Goal: Information Seeking & Learning: Find specific fact

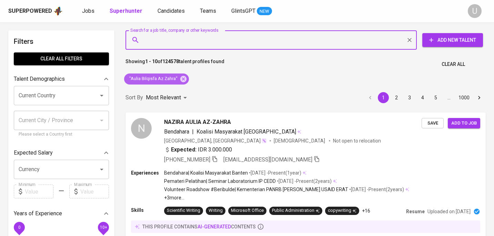
click at [183, 82] on icon at bounding box center [184, 79] width 8 height 8
click at [176, 40] on input "Search for a job title, company or other keywords" at bounding box center [272, 39] width 261 height 13
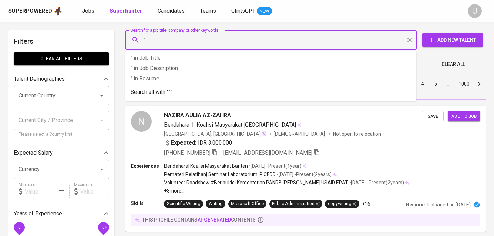
paste input "Maria Meganingtyas Prabandari 2nd degree connection AND LinkedIn premium member"
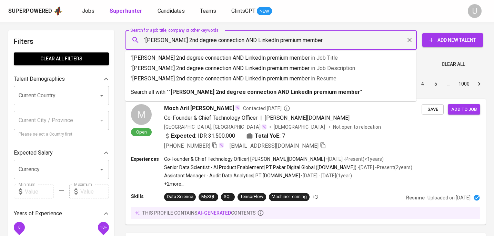
drag, startPoint x: 225, startPoint y: 40, endPoint x: 358, endPoint y: 39, distance: 132.4
click at [358, 39] on input ""Maria Meganingtyas Prabandari 2nd degree connection AND LinkedIn premium member" at bounding box center [272, 39] width 261 height 13
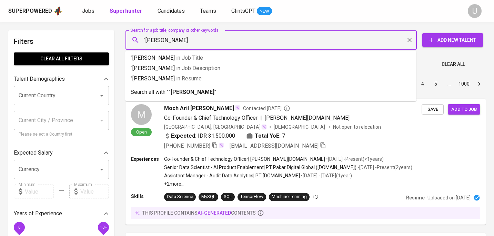
type input ""Maria Meganingtyas Prabandari""
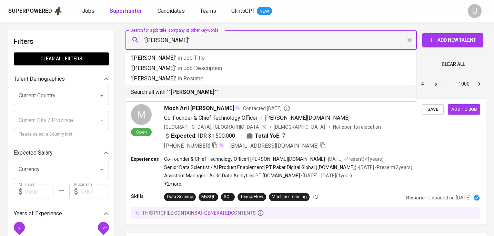
click at [350, 95] on p "Search all with " "Maria Meganingtyas Prabandari" "" at bounding box center [271, 92] width 280 height 8
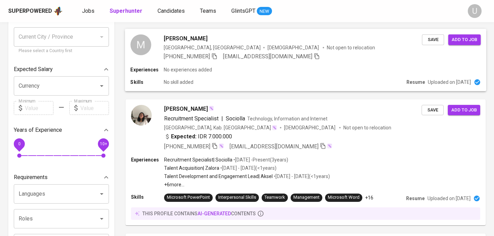
scroll to position [84, 0]
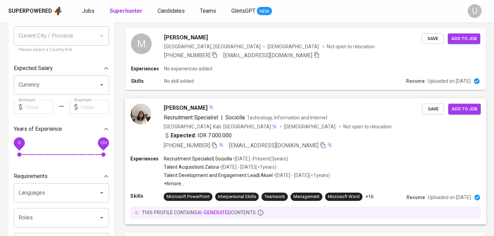
click at [335, 133] on div "Expected: IDR 7.000.000" at bounding box center [293, 136] width 258 height 10
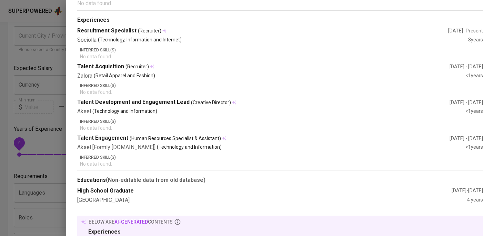
scroll to position [0, 0]
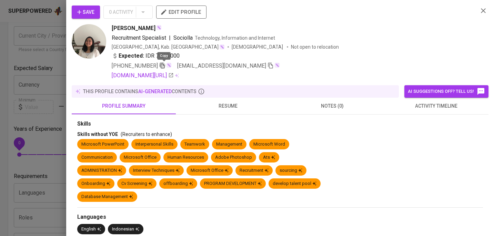
click at [162, 63] on icon "button" at bounding box center [162, 66] width 5 height 6
click at [482, 12] on icon "button" at bounding box center [483, 10] width 5 height 5
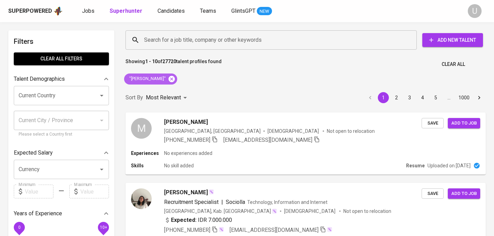
click at [175, 79] on icon at bounding box center [172, 79] width 8 height 8
click at [195, 37] on input "Search for a job title, company or other keywords" at bounding box center [272, 39] width 261 height 13
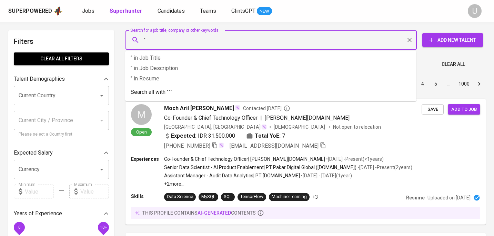
paste input "[PERSON_NAME]"
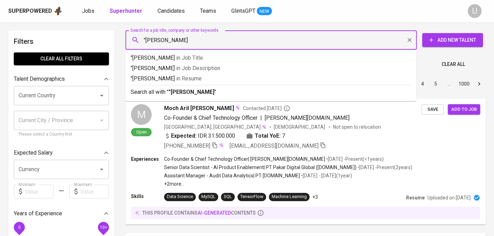
type input ""Fadhilah Fitriani""
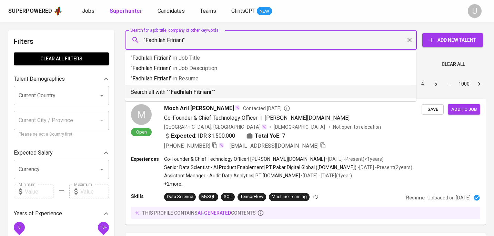
click at [195, 90] on b ""Fadhilah Fitriani"" at bounding box center [191, 92] width 45 height 7
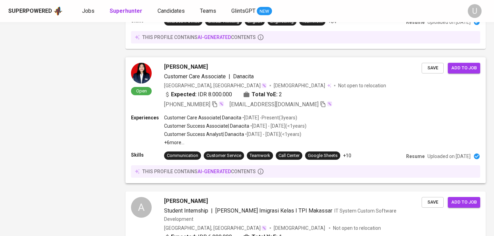
scroll to position [1145, 0]
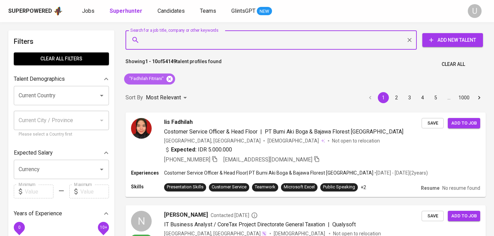
click at [170, 80] on icon at bounding box center [169, 78] width 6 height 6
click at [183, 45] on input "Search for a job title, company or other keywords" at bounding box center [272, 39] width 261 height 13
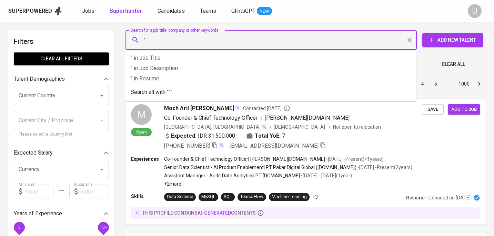
paste input "Anggia [PERSON_NAME]"
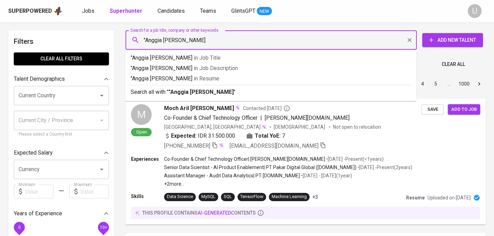
type input ""Anggia [PERSON_NAME]""
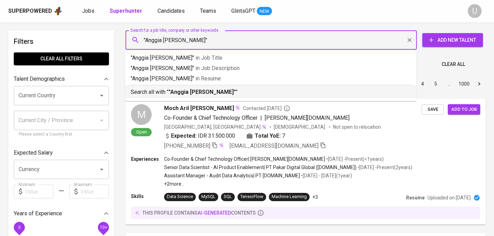
click at [188, 90] on b ""Anggia [PERSON_NAME]"" at bounding box center [202, 92] width 67 height 7
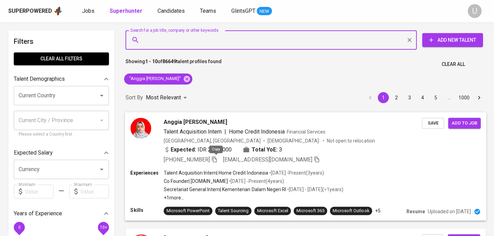
click at [216, 160] on icon "button" at bounding box center [214, 159] width 6 height 6
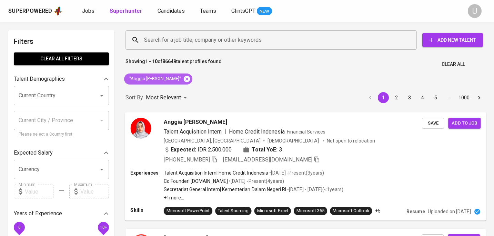
click at [184, 78] on icon at bounding box center [187, 78] width 6 height 6
click at [184, 44] on input "Search for a job title, company or other keywords" at bounding box center [272, 39] width 261 height 13
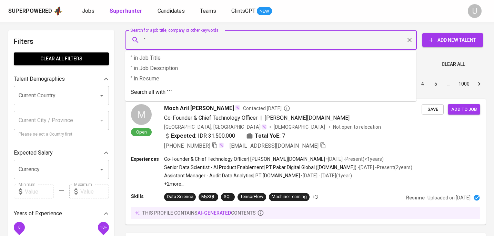
paste input "[PERSON_NAME]"
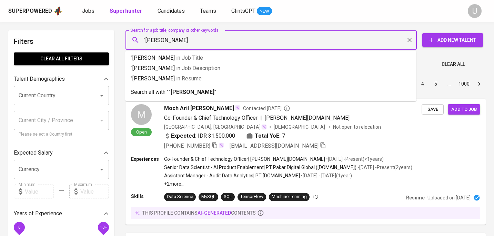
type input ""[PERSON_NAME]""
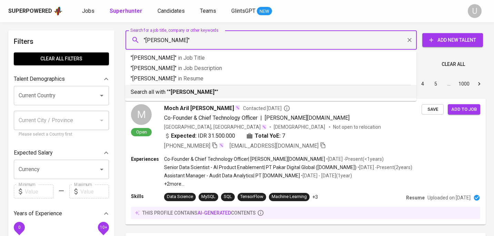
click at [185, 94] on b ""[PERSON_NAME]"" at bounding box center [193, 92] width 48 height 7
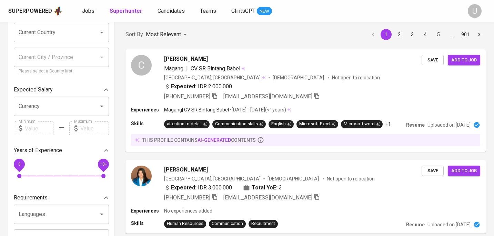
scroll to position [70, 0]
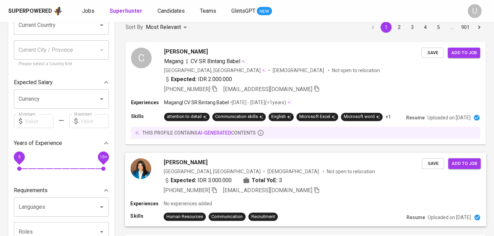
click at [227, 164] on div "[PERSON_NAME]" at bounding box center [293, 162] width 258 height 8
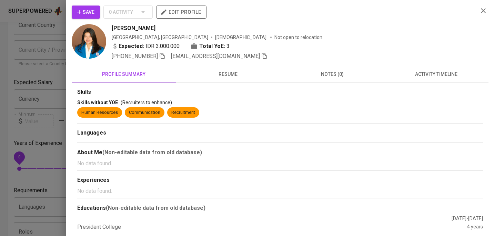
scroll to position [6, 0]
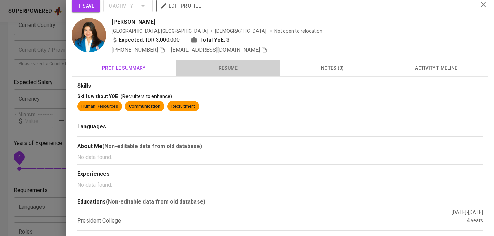
click at [228, 70] on span "resume" at bounding box center [228, 68] width 96 height 9
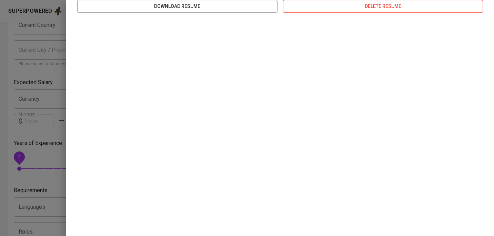
scroll to position [0, 0]
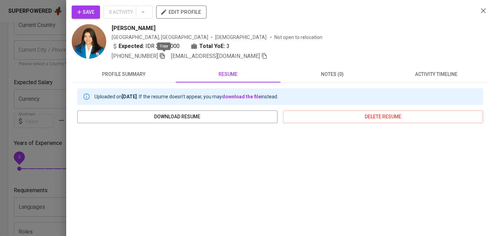
click at [165, 57] on icon "button" at bounding box center [162, 56] width 6 height 6
click at [486, 12] on icon "button" at bounding box center [483, 11] width 8 height 8
